Goal: Information Seeking & Learning: Find specific fact

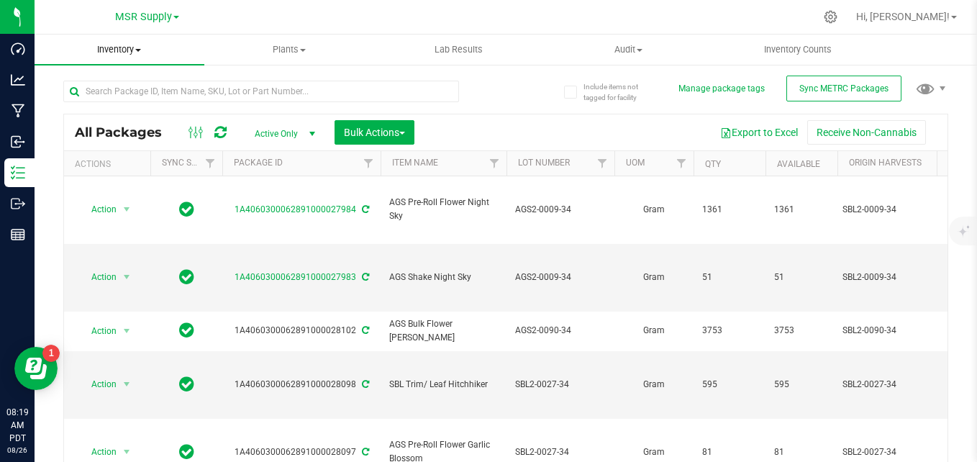
click at [128, 53] on span "Inventory" at bounding box center [120, 49] width 170 height 13
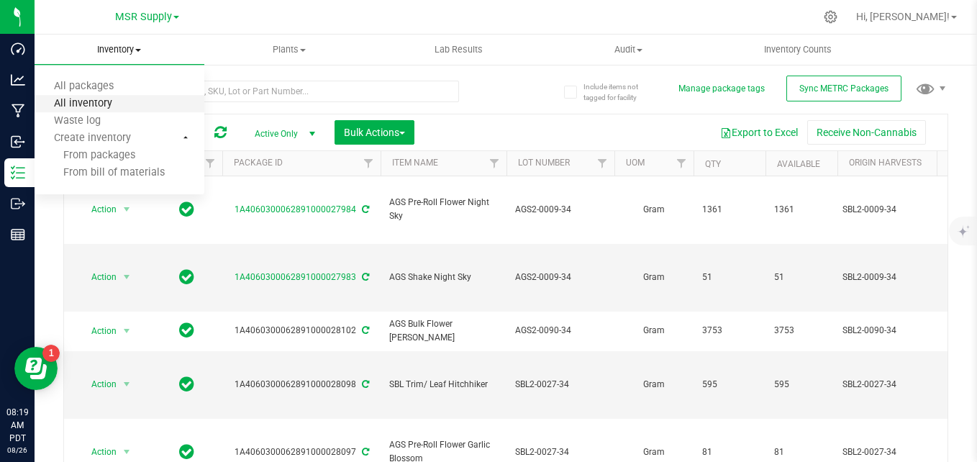
click at [97, 102] on span "All inventory" at bounding box center [83, 104] width 97 height 12
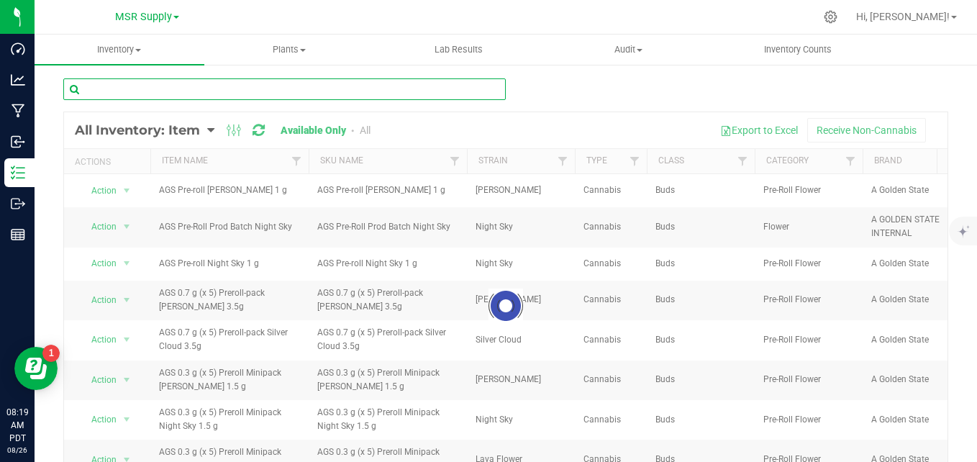
click at [143, 88] on input "text" at bounding box center [284, 89] width 443 height 22
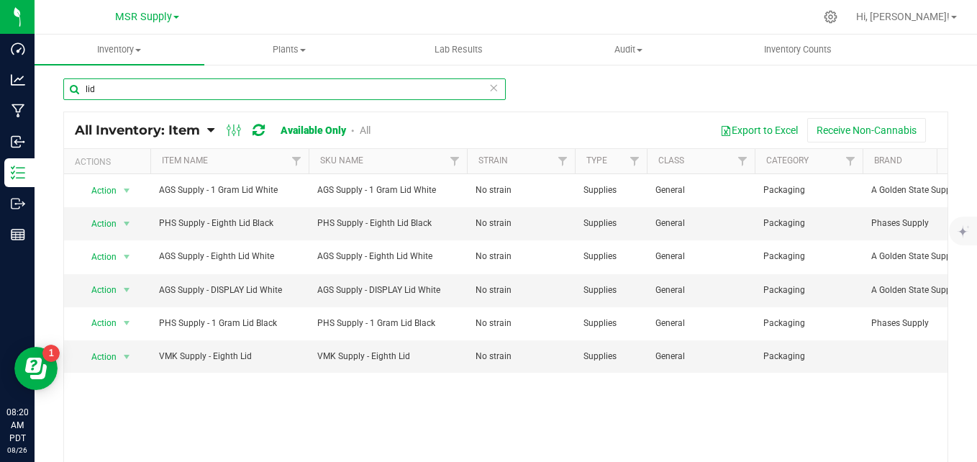
type input "lid"
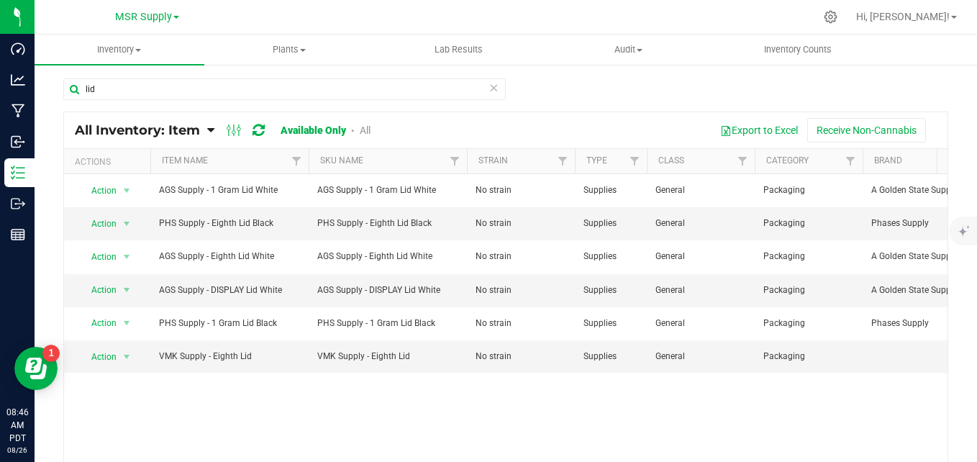
click at [492, 90] on icon at bounding box center [494, 86] width 10 height 17
